Goal: Navigation & Orientation: Find specific page/section

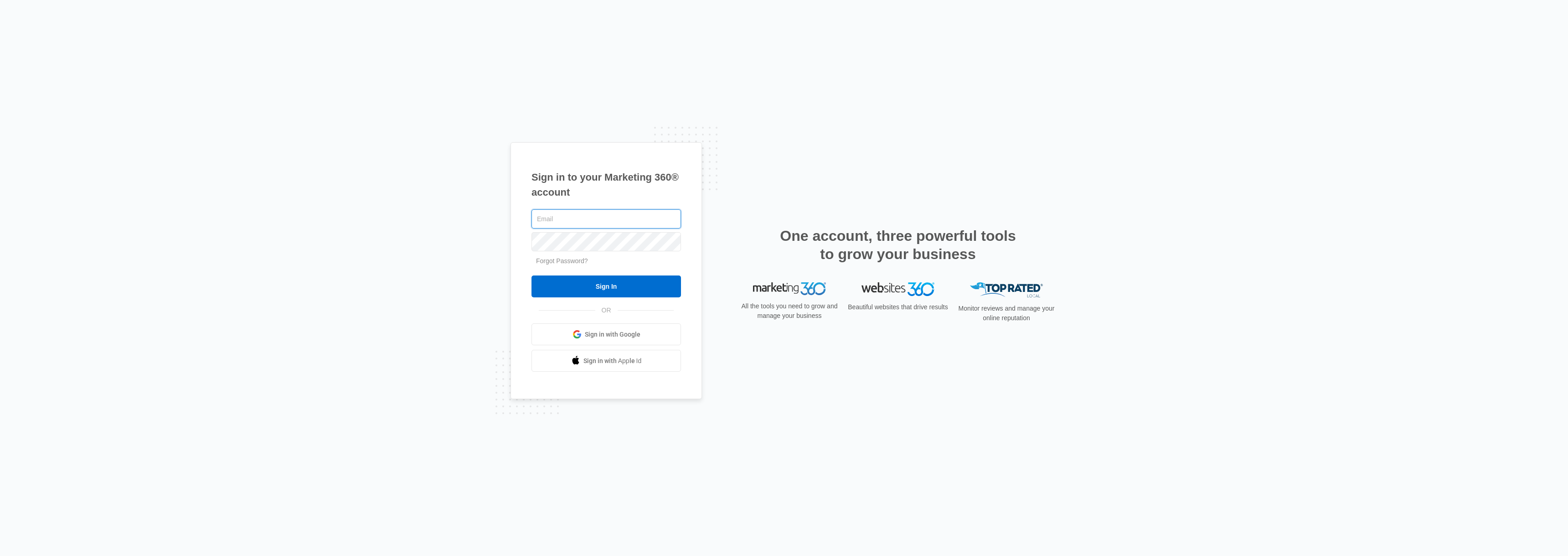
type input "[PERSON_NAME][EMAIL_ADDRESS][DOMAIN_NAME]"
click at [571, 292] on input "Sign In" at bounding box center [606, 286] width 150 height 22
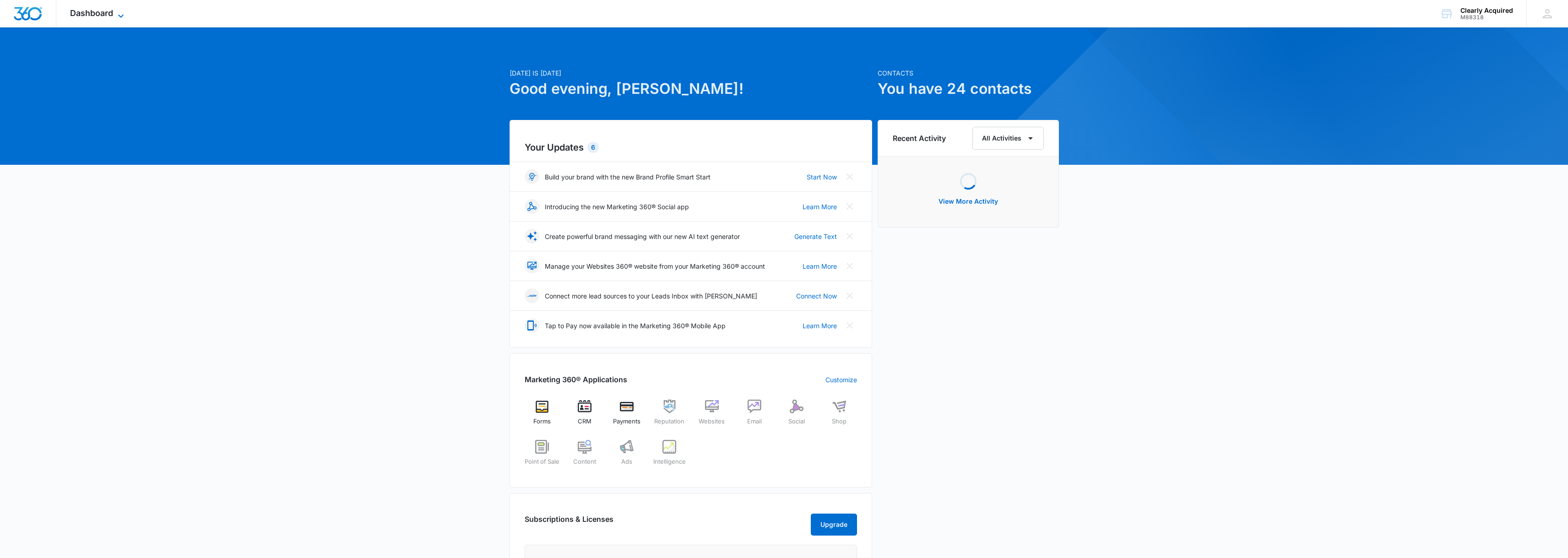
click at [122, 15] on icon at bounding box center [121, 16] width 11 height 11
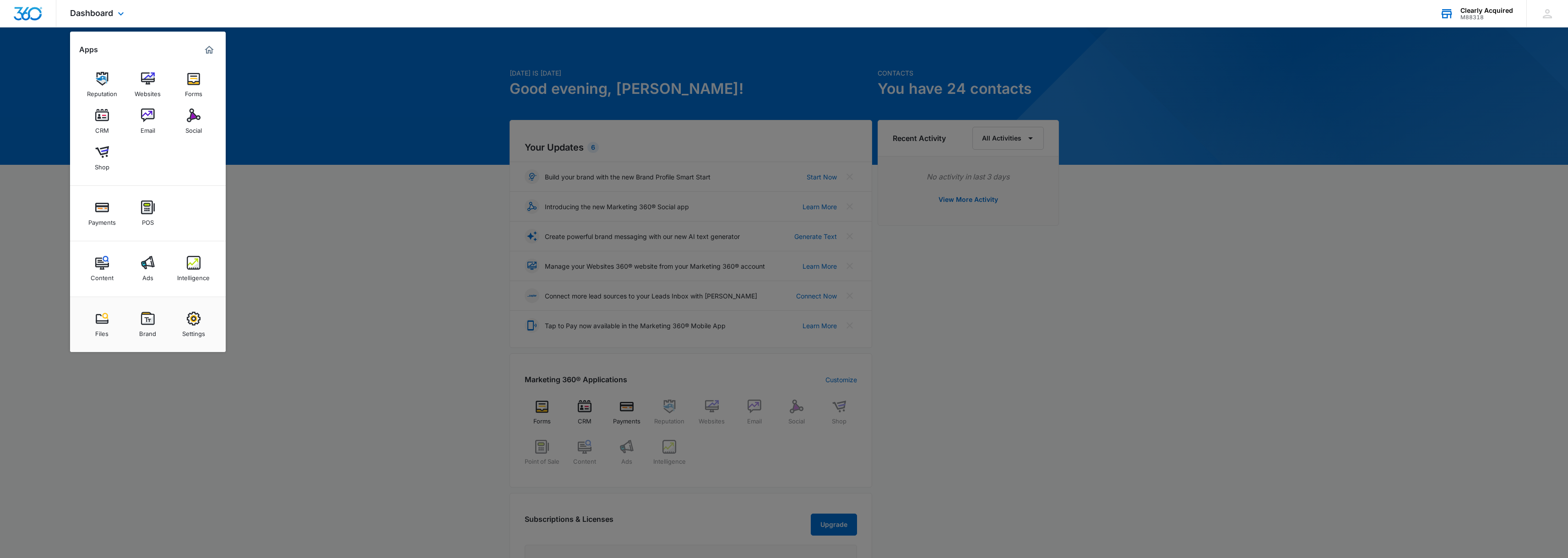
click at [1489, 9] on div "Clearly Acquired" at bounding box center [1487, 10] width 53 height 7
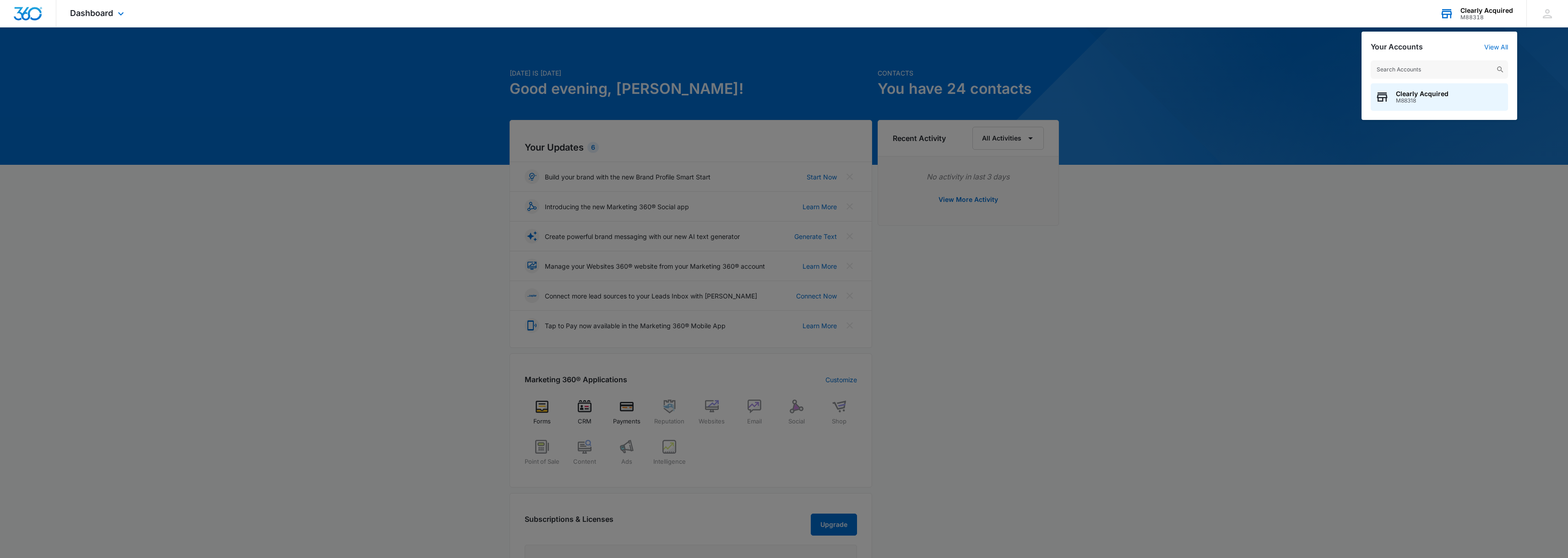
click at [1489, 9] on div "Clearly Acquired" at bounding box center [1487, 10] width 53 height 7
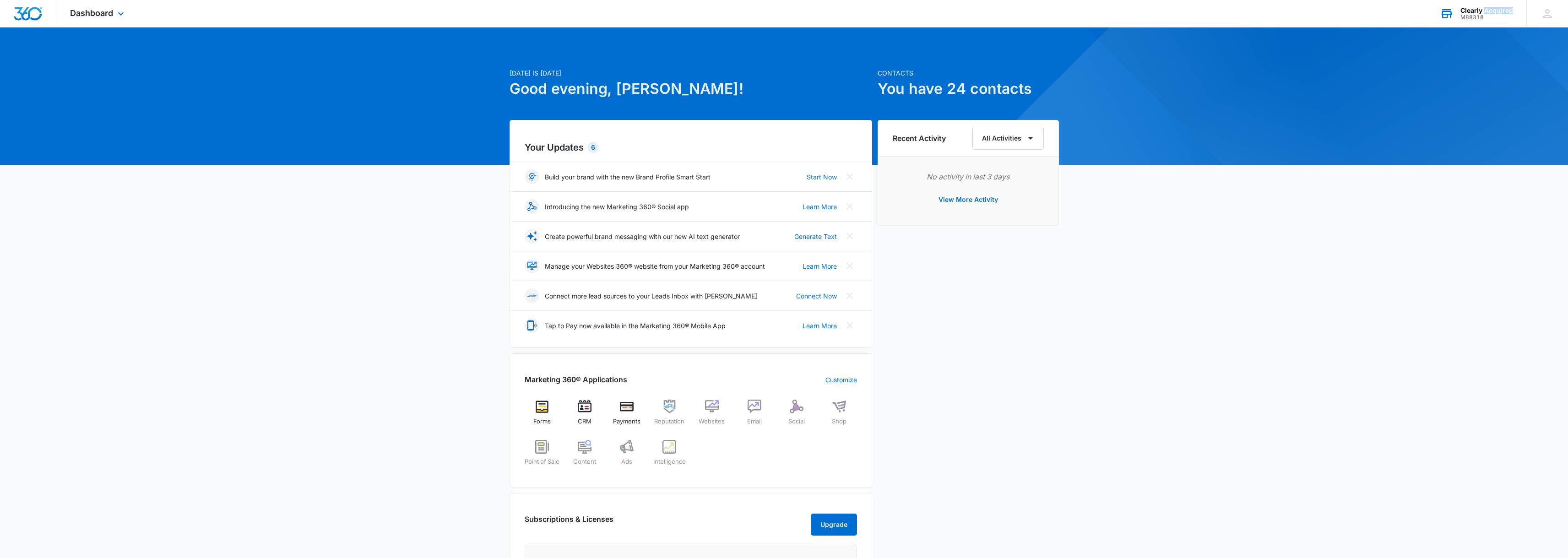
click at [1490, 10] on div "Clearly Acquired" at bounding box center [1487, 10] width 53 height 7
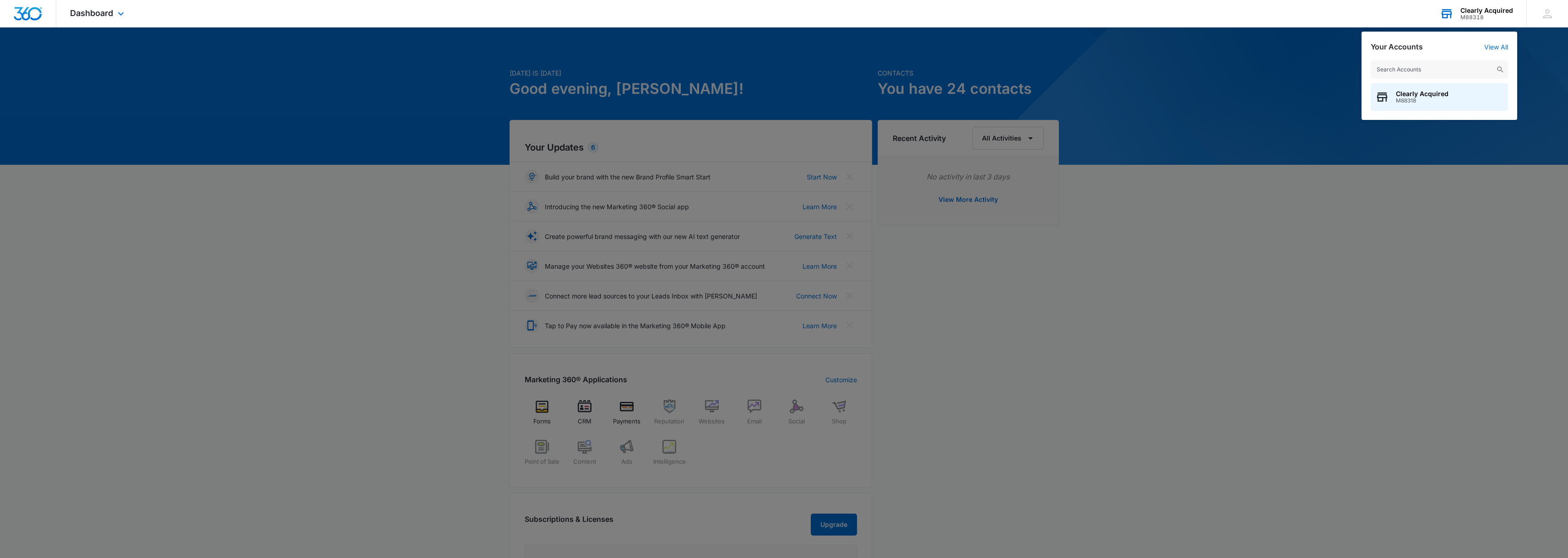
click at [1490, 10] on div "Clearly Acquired" at bounding box center [1487, 10] width 53 height 7
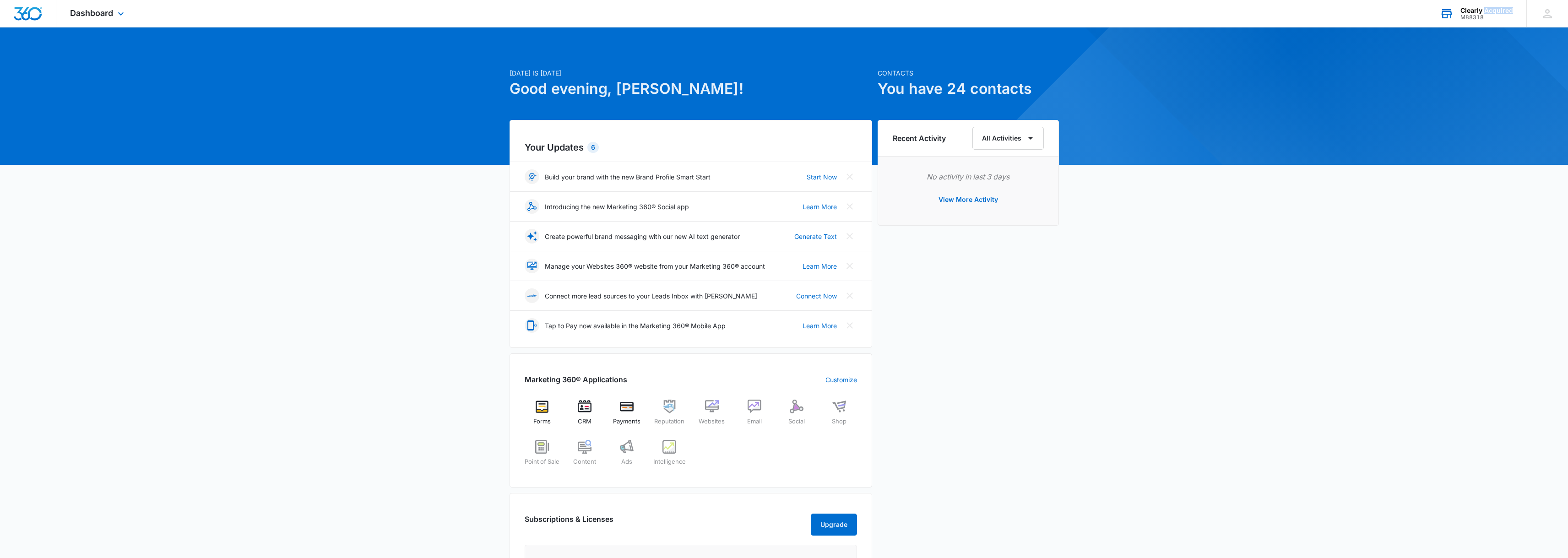
click at [1490, 10] on div "Clearly Acquired" at bounding box center [1487, 10] width 53 height 7
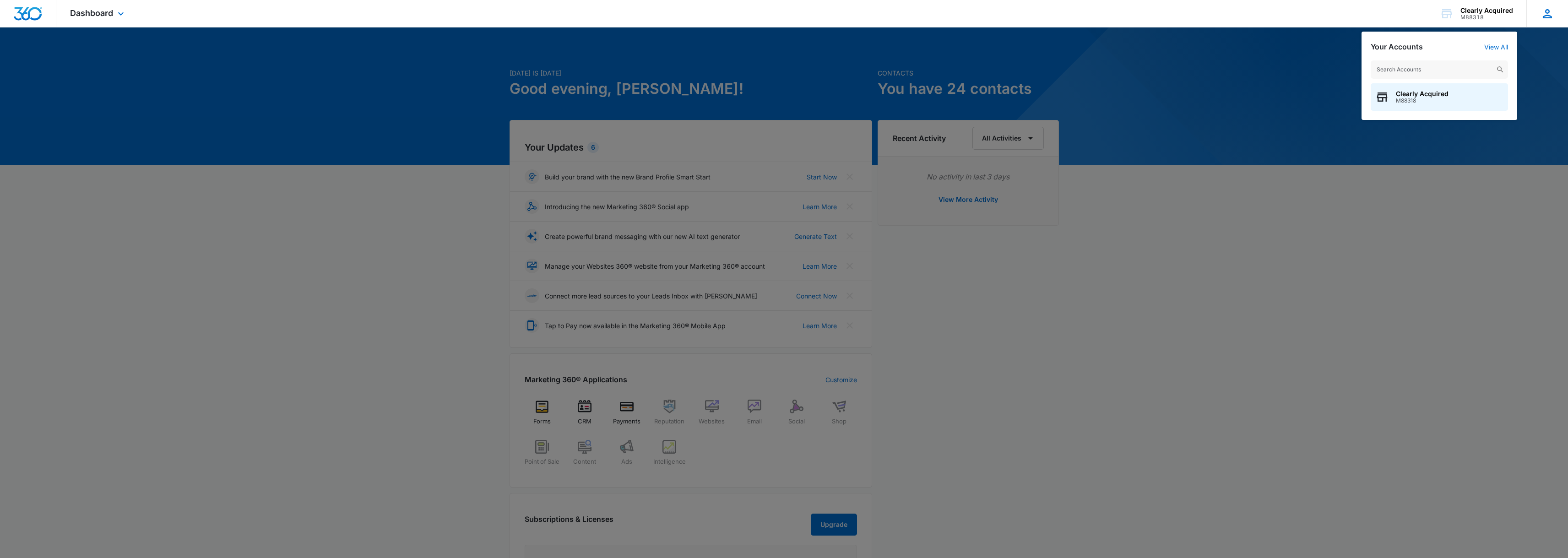
click at [1544, 13] on icon at bounding box center [1547, 13] width 13 height 13
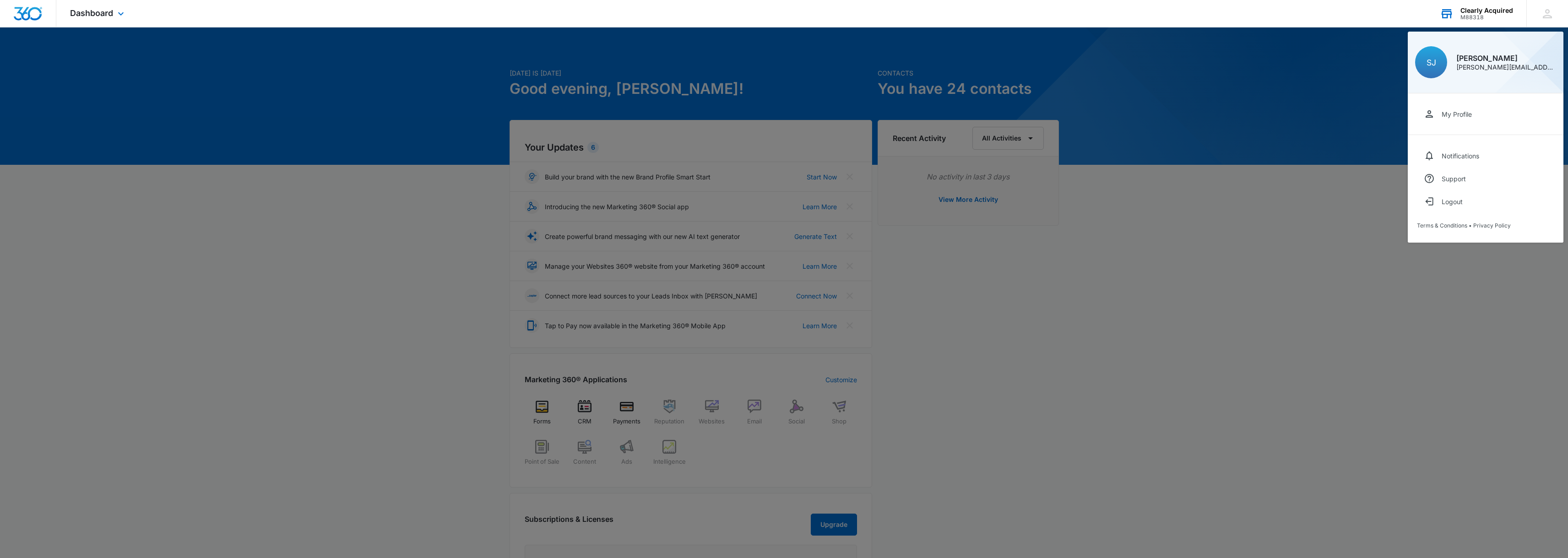
click at [1502, 13] on div "Clearly Acquired" at bounding box center [1487, 10] width 53 height 7
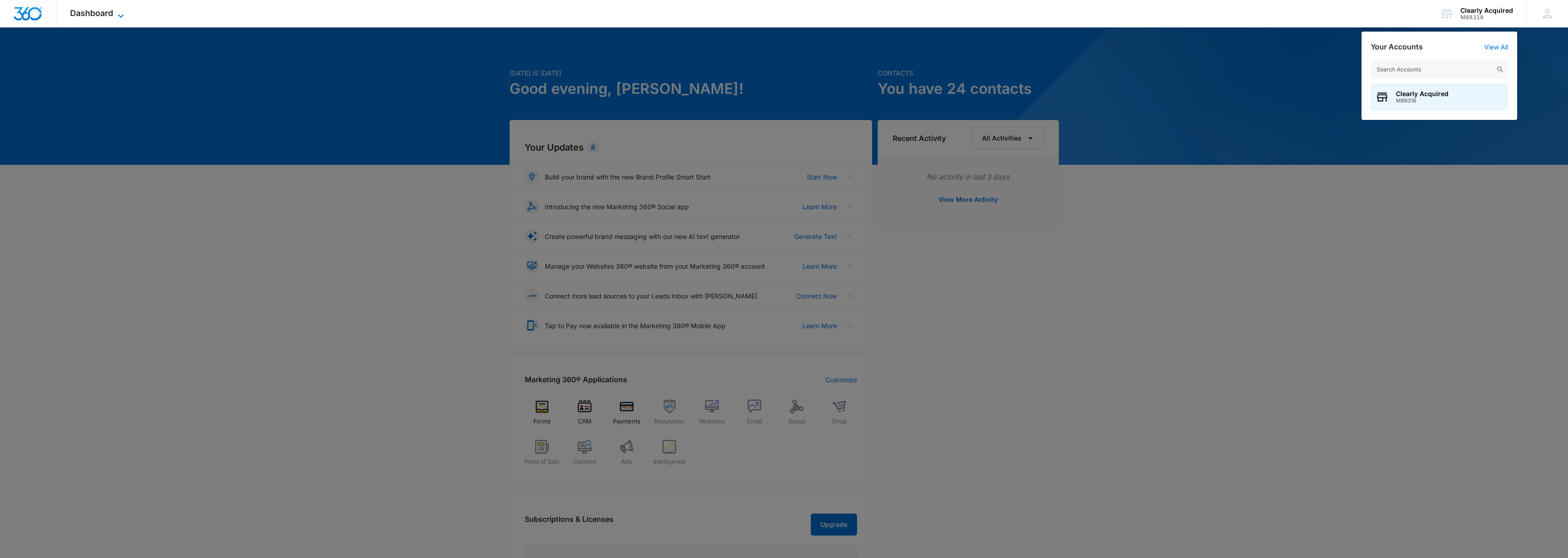
click at [97, 15] on span "Dashboard" at bounding box center [92, 13] width 43 height 10
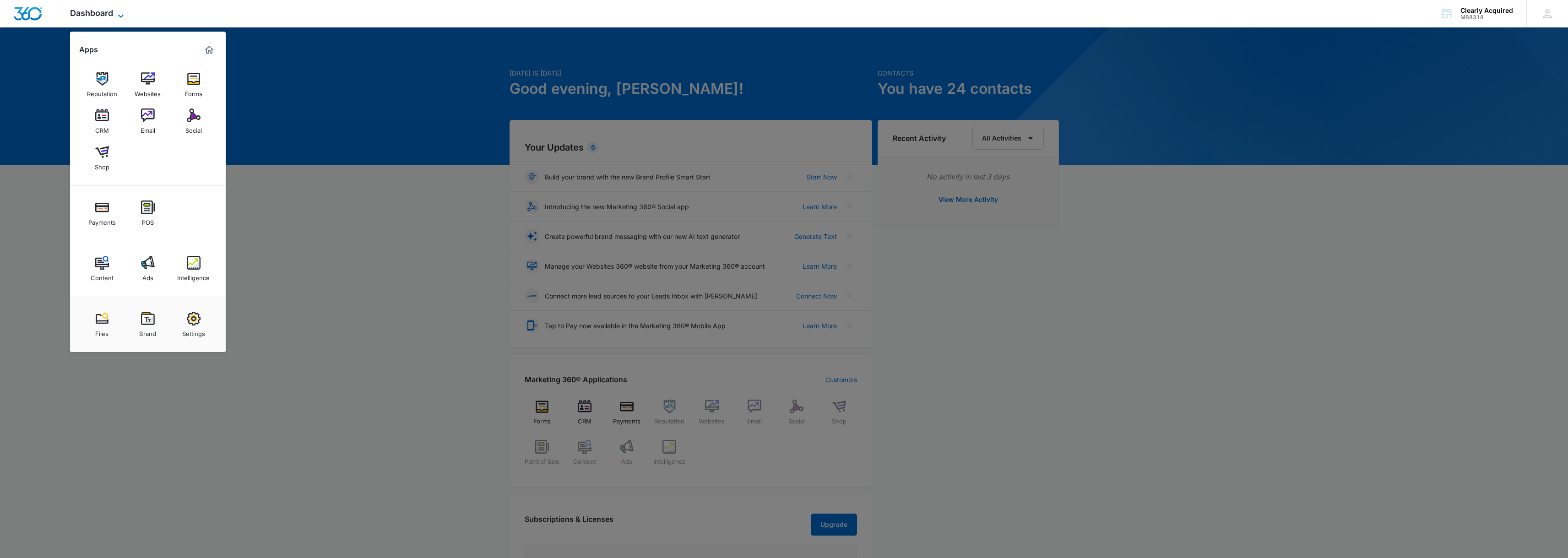
click at [112, 17] on span "Dashboard" at bounding box center [92, 13] width 43 height 10
